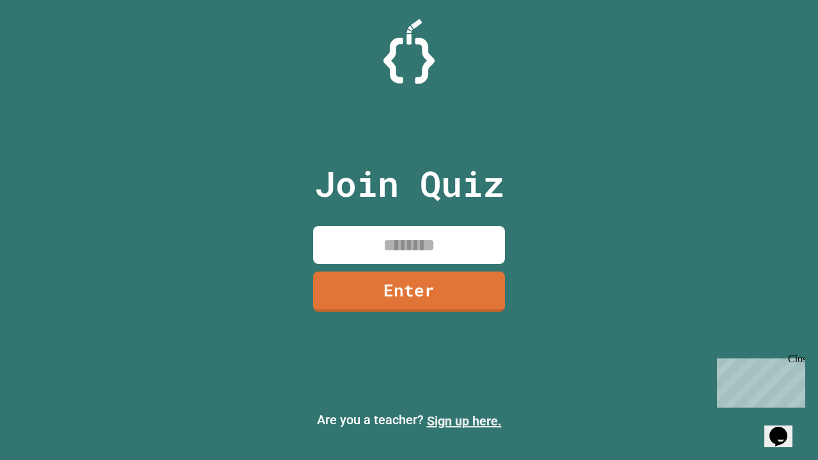
click at [464, 421] on link "Sign up here." at bounding box center [464, 420] width 75 height 15
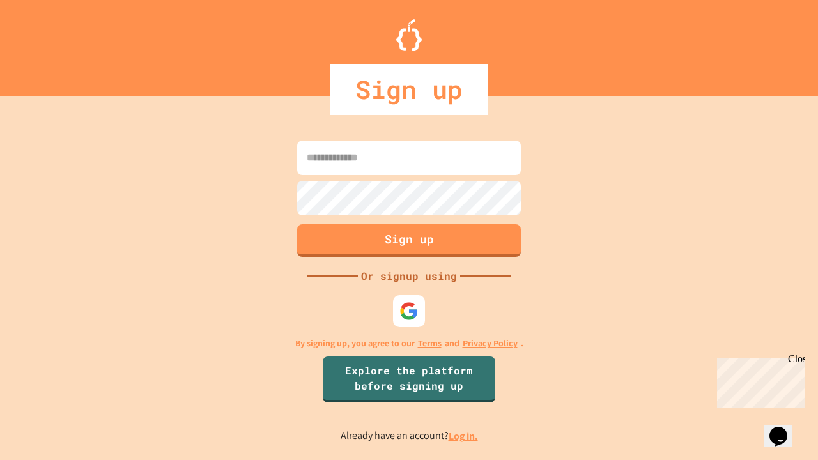
click at [464, 436] on link "Log in." at bounding box center [462, 435] width 29 height 13
